Goal: Information Seeking & Learning: Learn about a topic

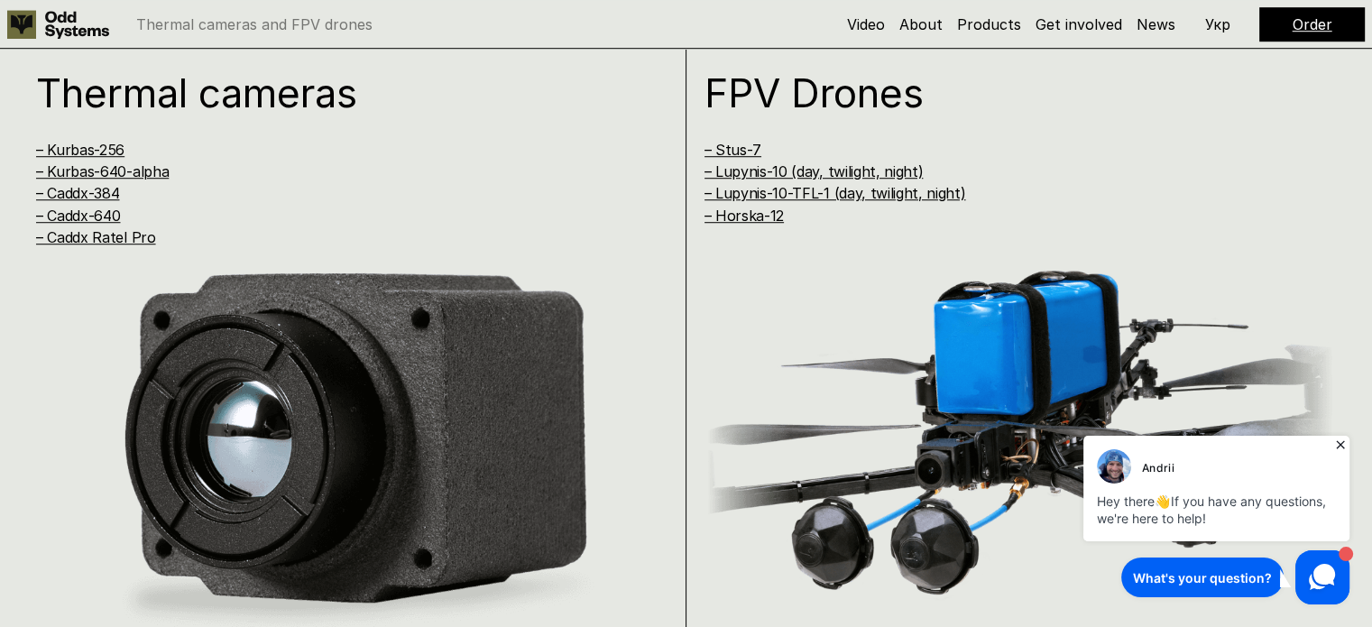
click at [1342, 446] on icon at bounding box center [1340, 444] width 8 height 8
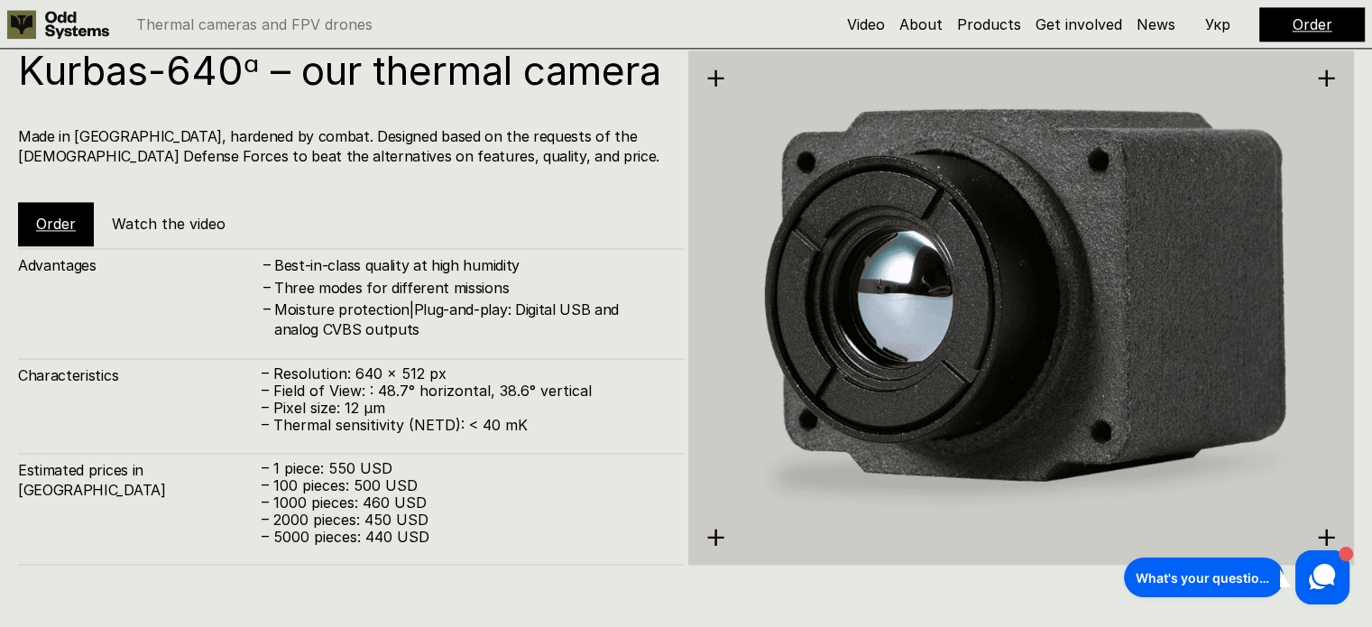
scroll to position [2631, 0]
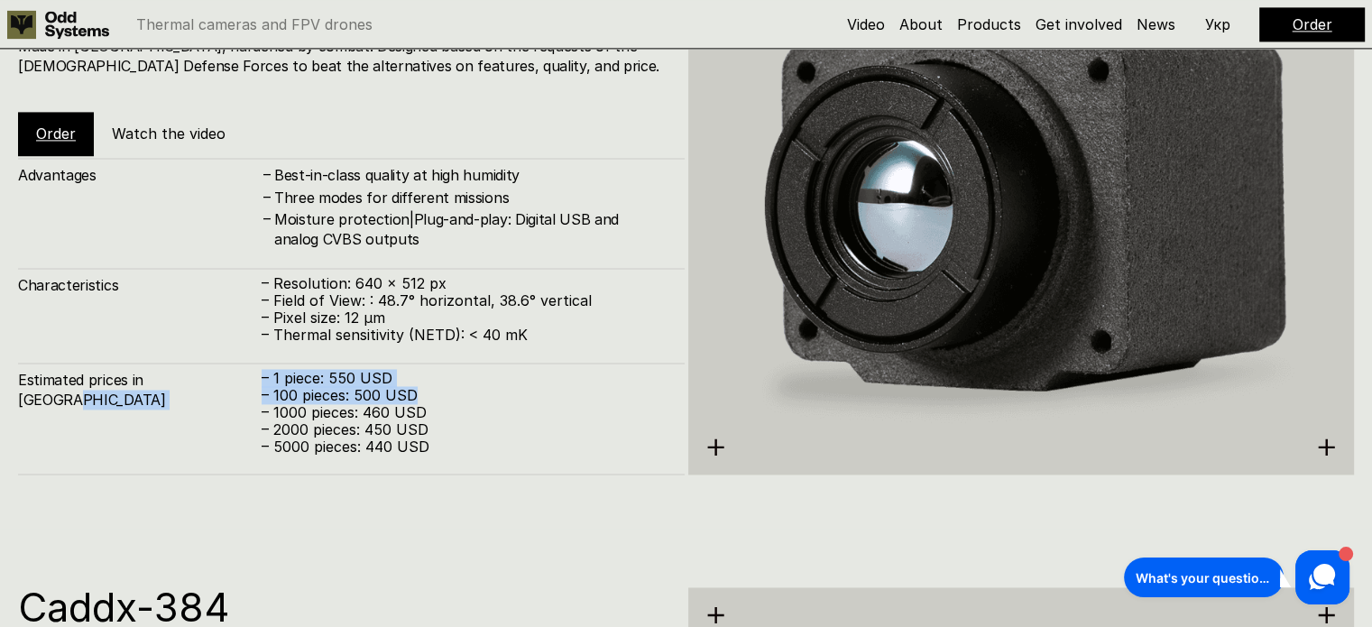
drag, startPoint x: 416, startPoint y: 428, endPoint x: 258, endPoint y: 421, distance: 158.0
click at [258, 421] on div "Estimated prices in [GEOGRAPHIC_DATA] – 1 piece: 550 USD – 100 pieces: 500 USD …" at bounding box center [351, 419] width 667 height 112
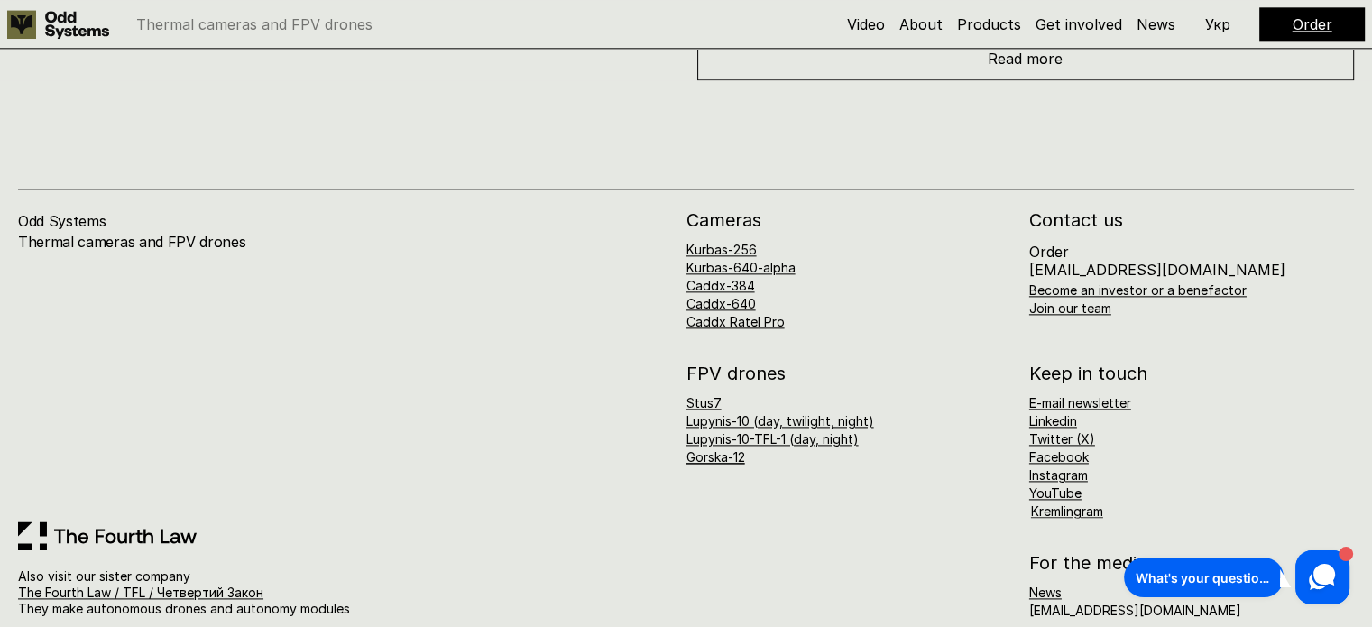
scroll to position [9098, 0]
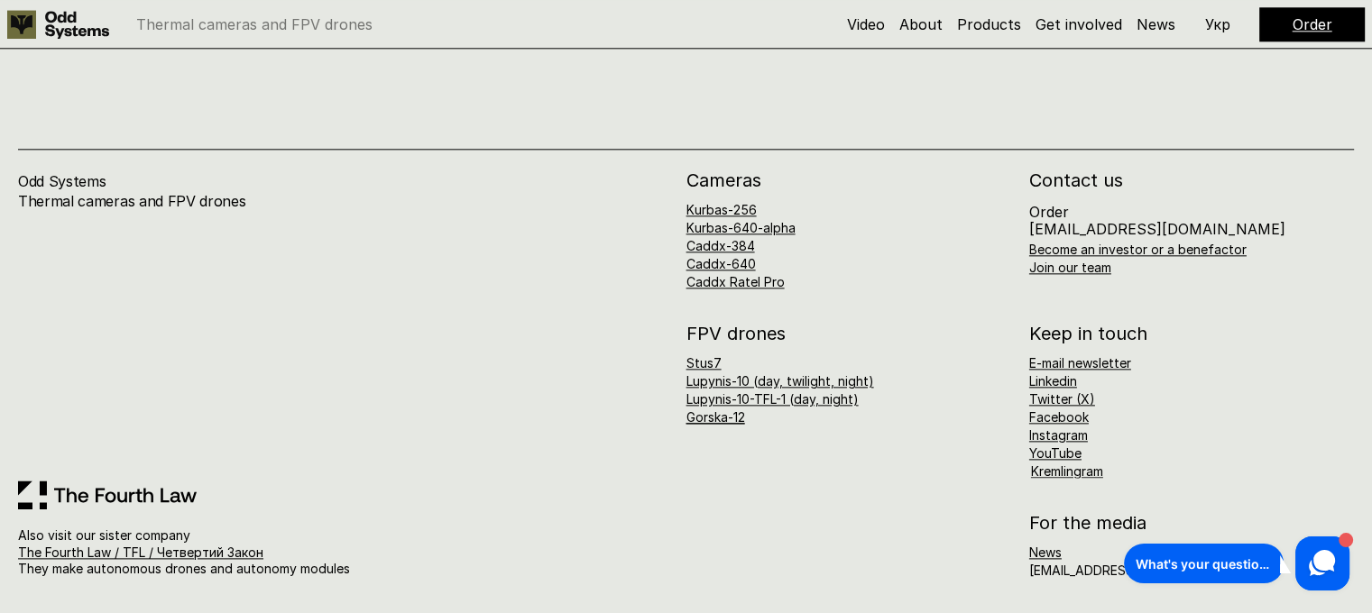
click at [772, 235] on link "Kurbas-640-alpha" at bounding box center [741, 227] width 109 height 15
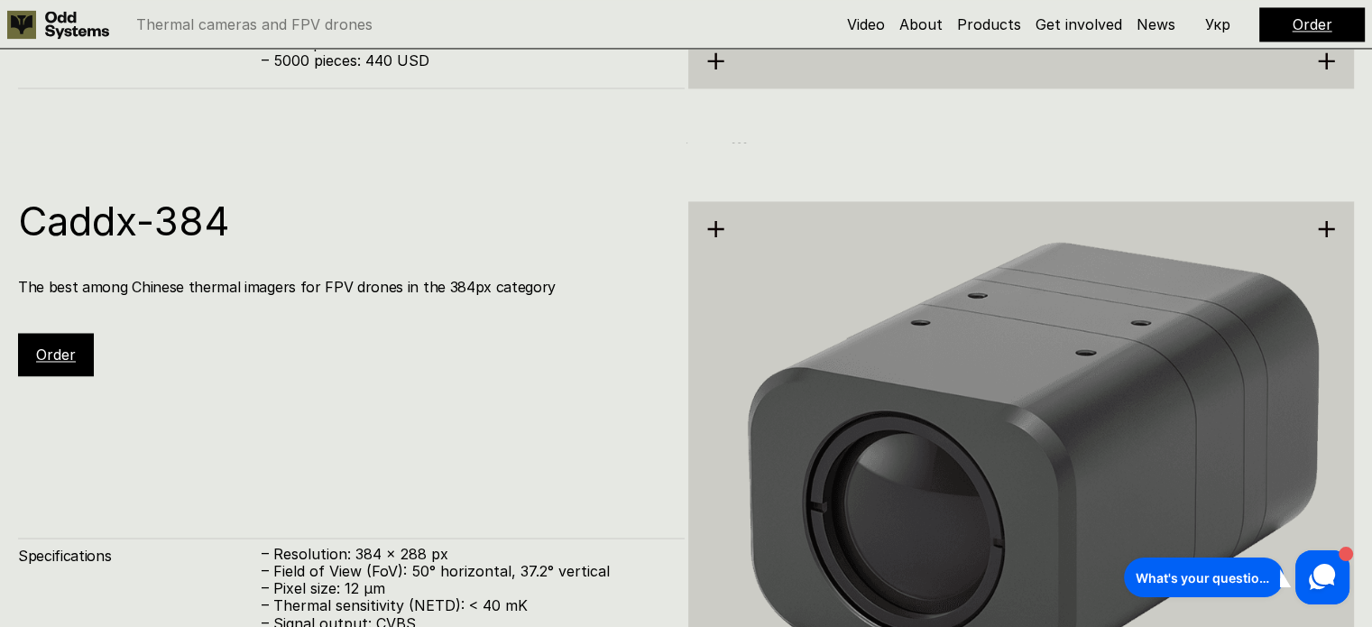
scroll to position [2532, 0]
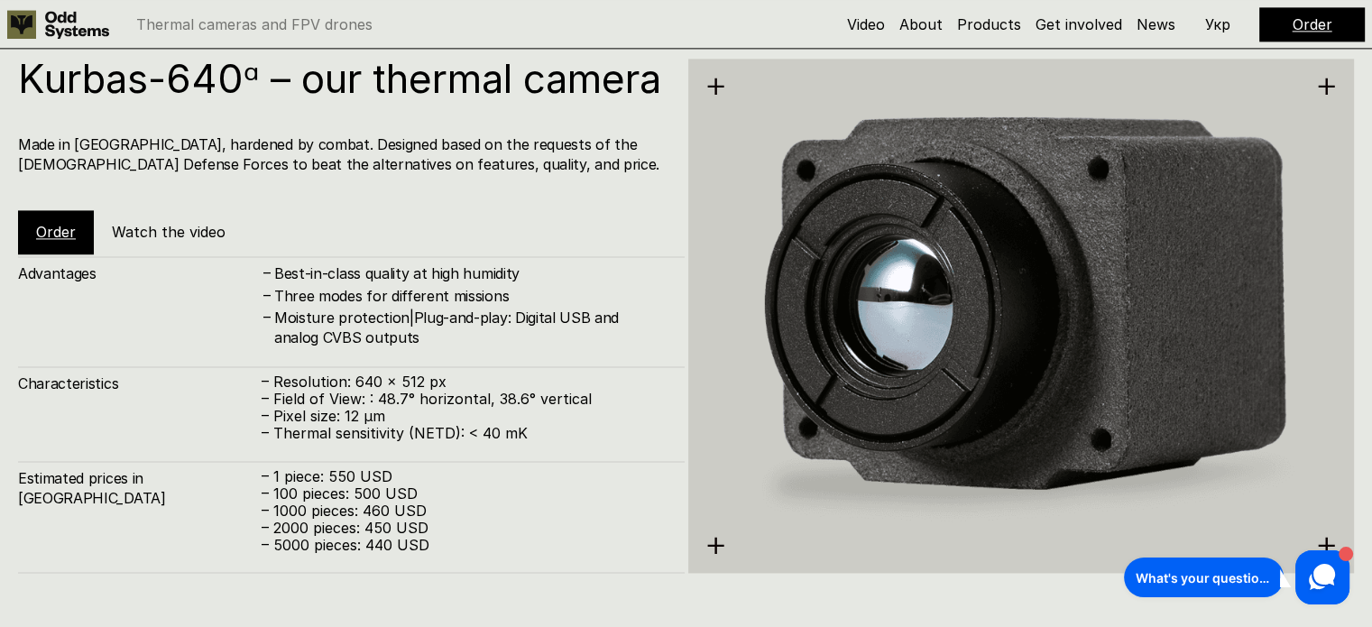
click at [376, 393] on div "Advantages – Best-in-class quality at high humidity – Three modes for different…" at bounding box center [351, 414] width 667 height 316
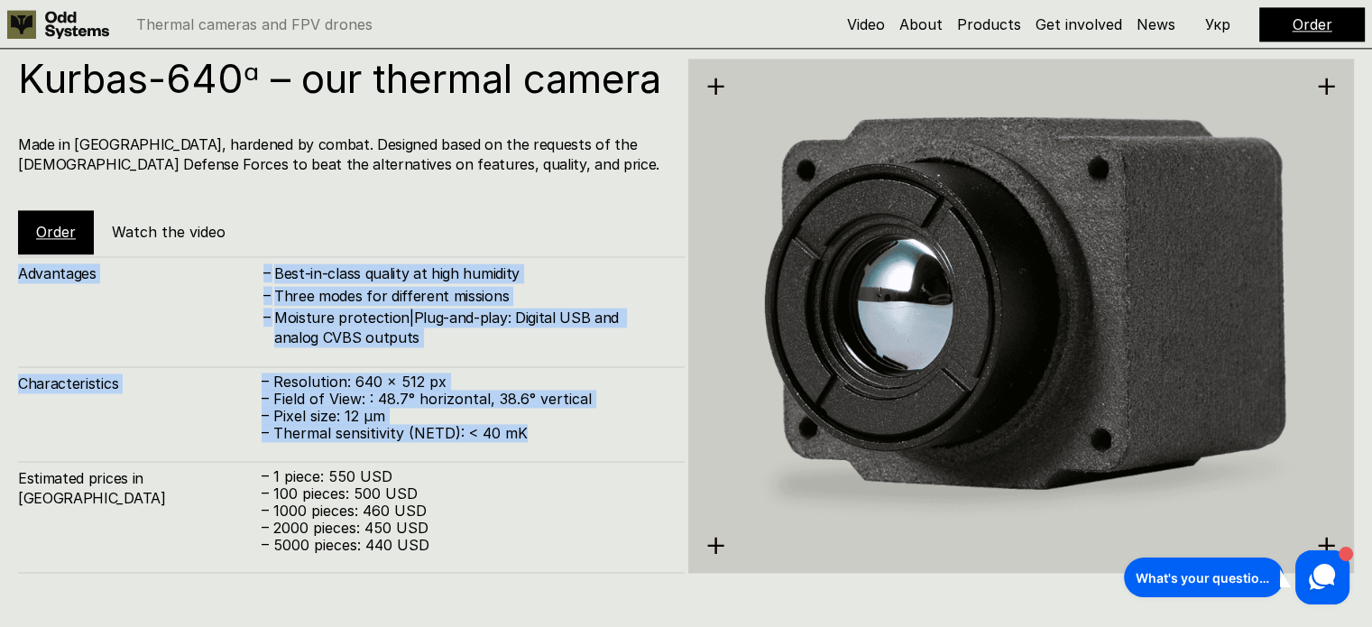
drag, startPoint x: 541, startPoint y: 472, endPoint x: 18, endPoint y: 323, distance: 544.0
click at [18, 323] on div "Advantages – Best-in-class quality at high humidity – Three modes for different…" at bounding box center [351, 414] width 667 height 316
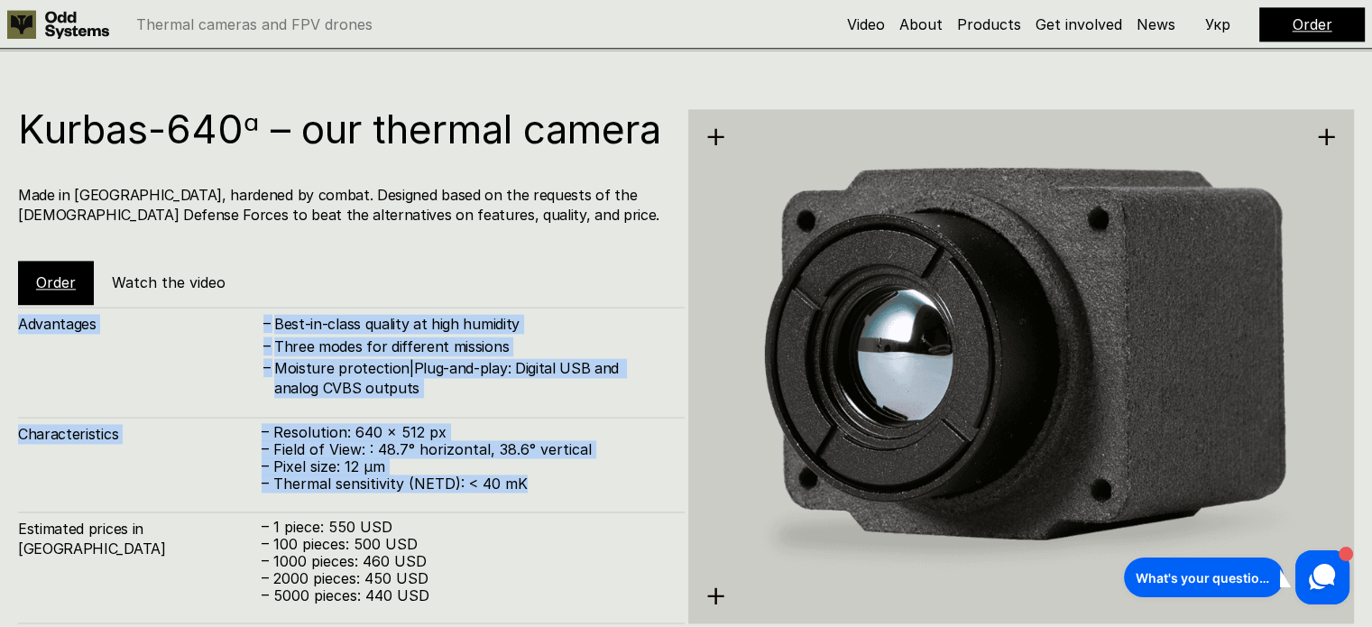
scroll to position [2458, 0]
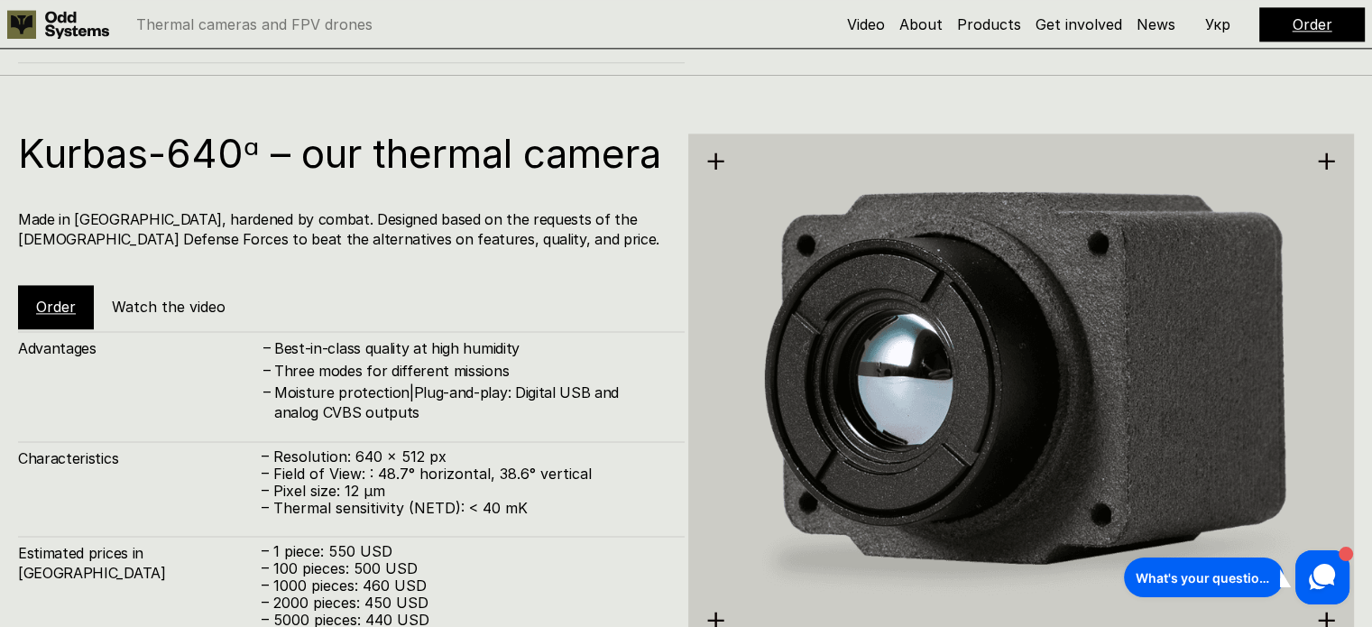
click at [1332, 163] on icon at bounding box center [1326, 161] width 19 height 19
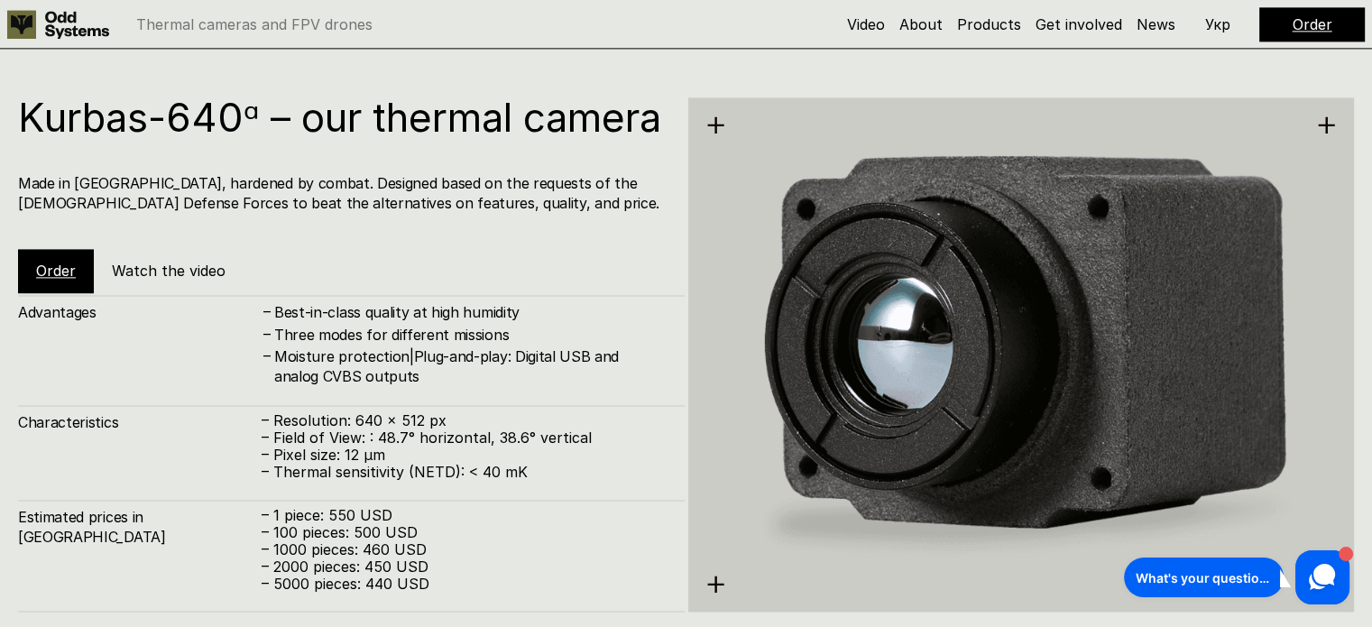
scroll to position [2548, 0]
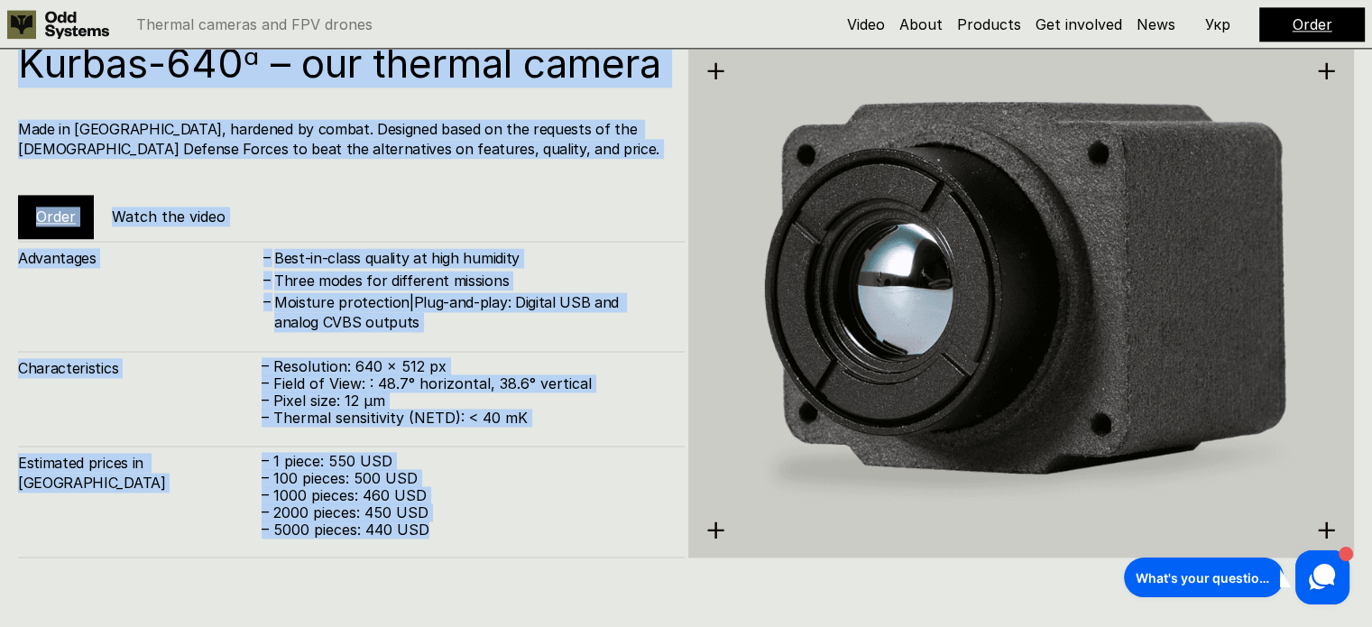
drag, startPoint x: 429, startPoint y: 567, endPoint x: 16, endPoint y: 75, distance: 643.0
click at [16, 75] on div "Kurbas-640ᵅ – our thermal camera Made in [GEOGRAPHIC_DATA], hardened by combat.…" at bounding box center [686, 298] width 1372 height 627
click at [614, 291] on h4 "Three modes for different missions" at bounding box center [470, 281] width 392 height 20
